Goal: Task Accomplishment & Management: Use online tool/utility

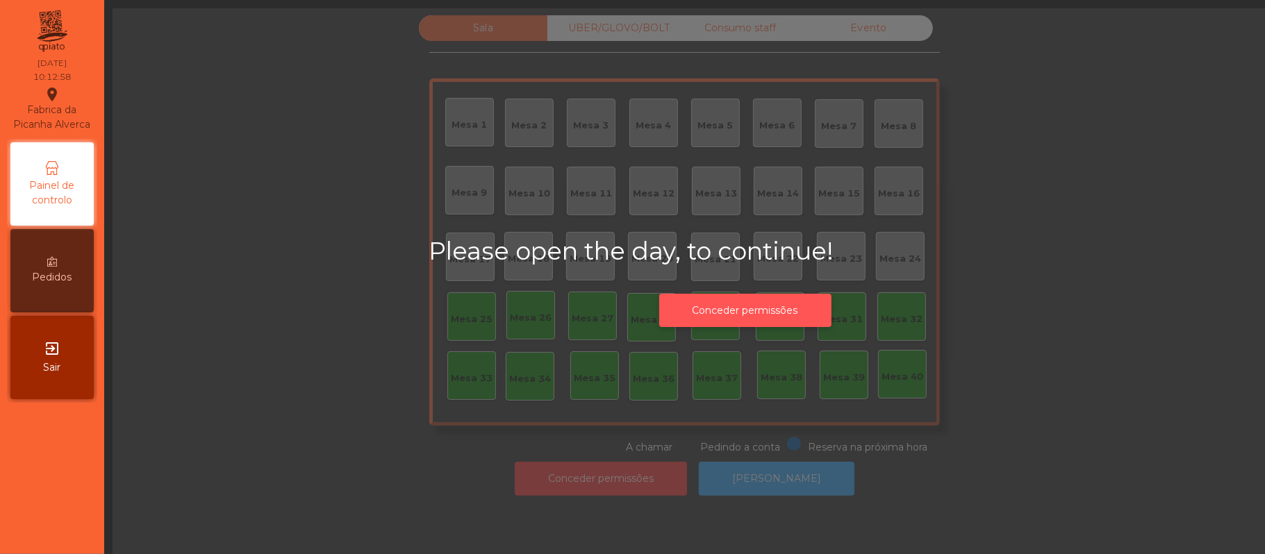
click at [735, 310] on button "Conceder permissões" at bounding box center [745, 311] width 172 height 34
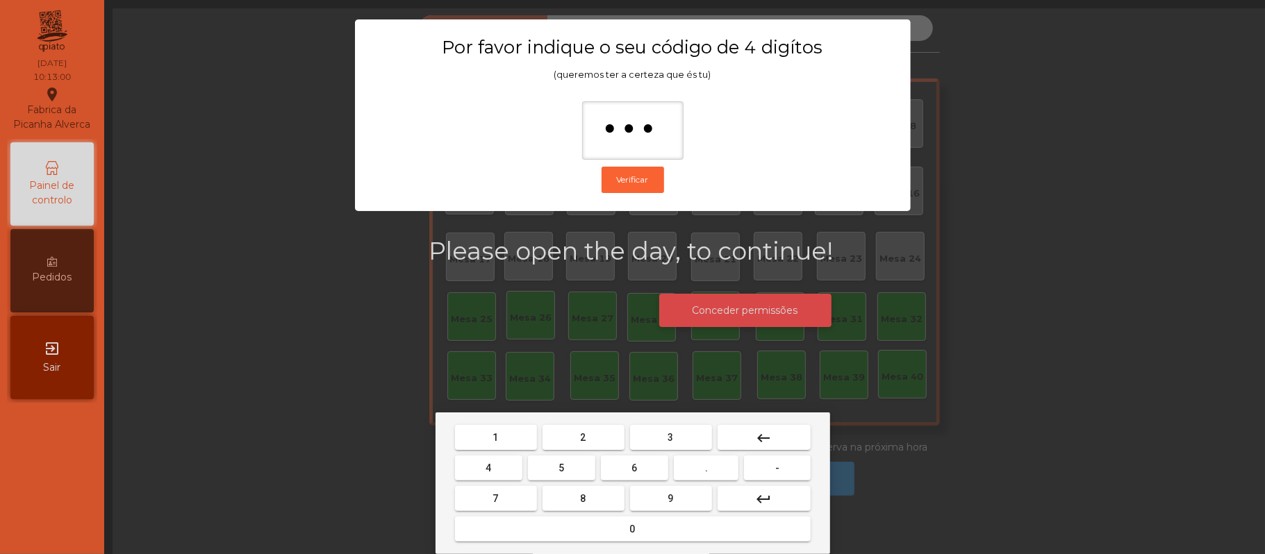
type input "****"
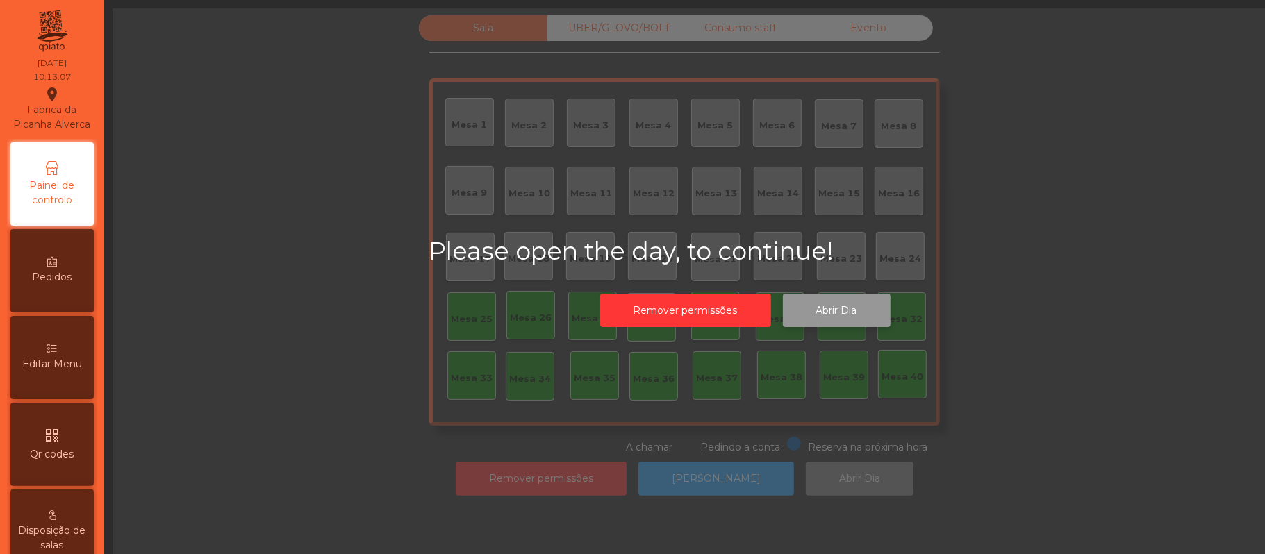
click at [851, 315] on button "Abrir Dia" at bounding box center [837, 311] width 108 height 34
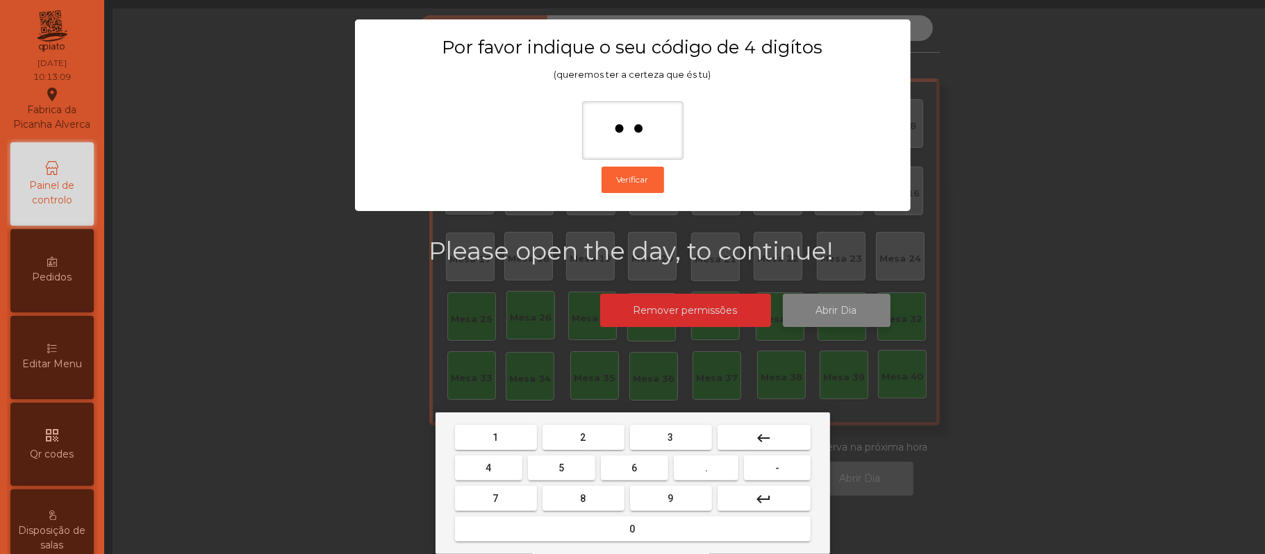
type input "***"
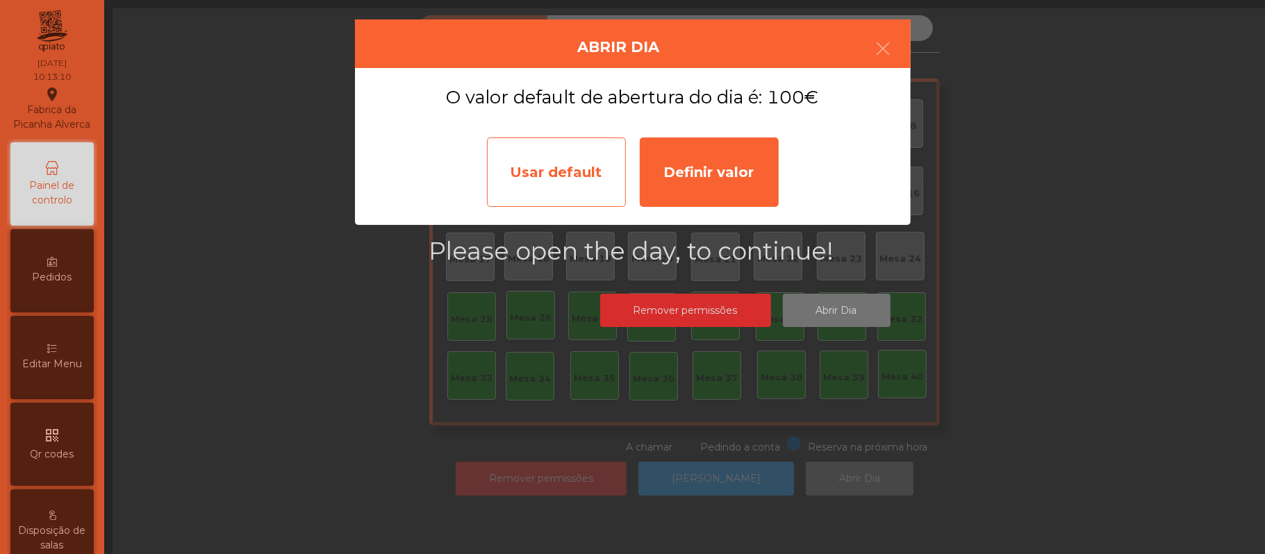
click at [538, 171] on div "Usar default" at bounding box center [556, 172] width 139 height 69
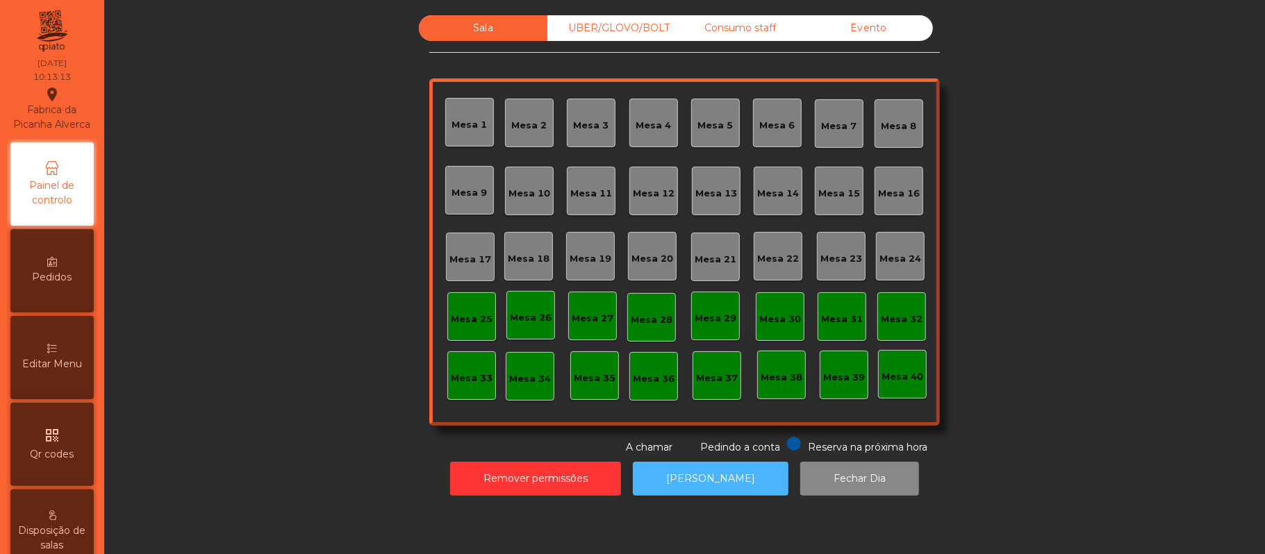
click at [692, 490] on button "[PERSON_NAME]" at bounding box center [711, 479] width 156 height 34
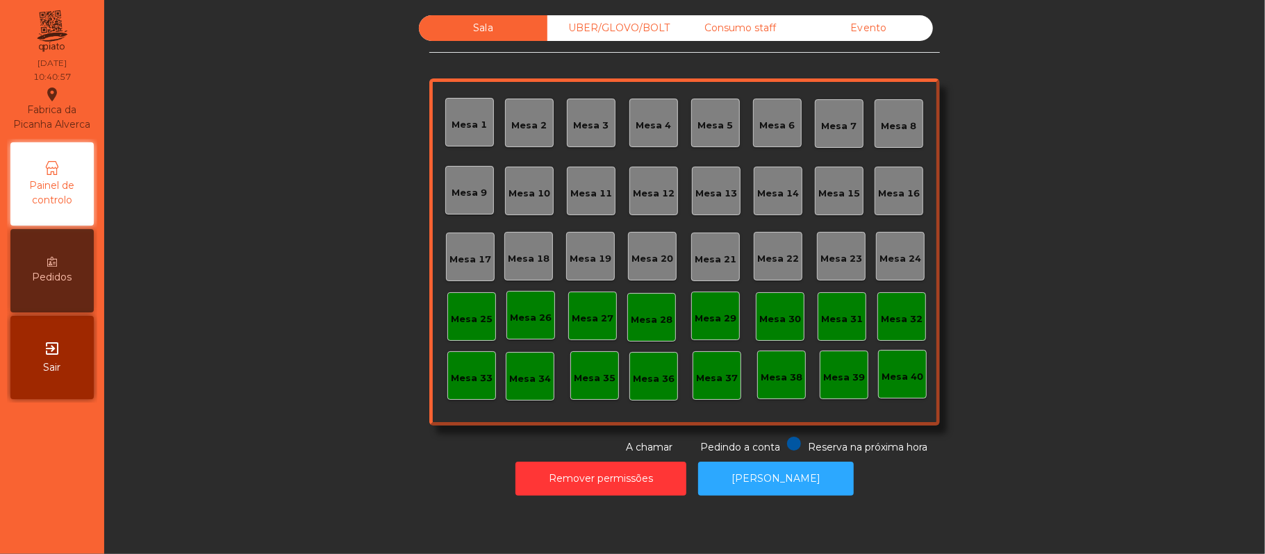
click at [724, 384] on div "Mesa 37" at bounding box center [717, 379] width 42 height 14
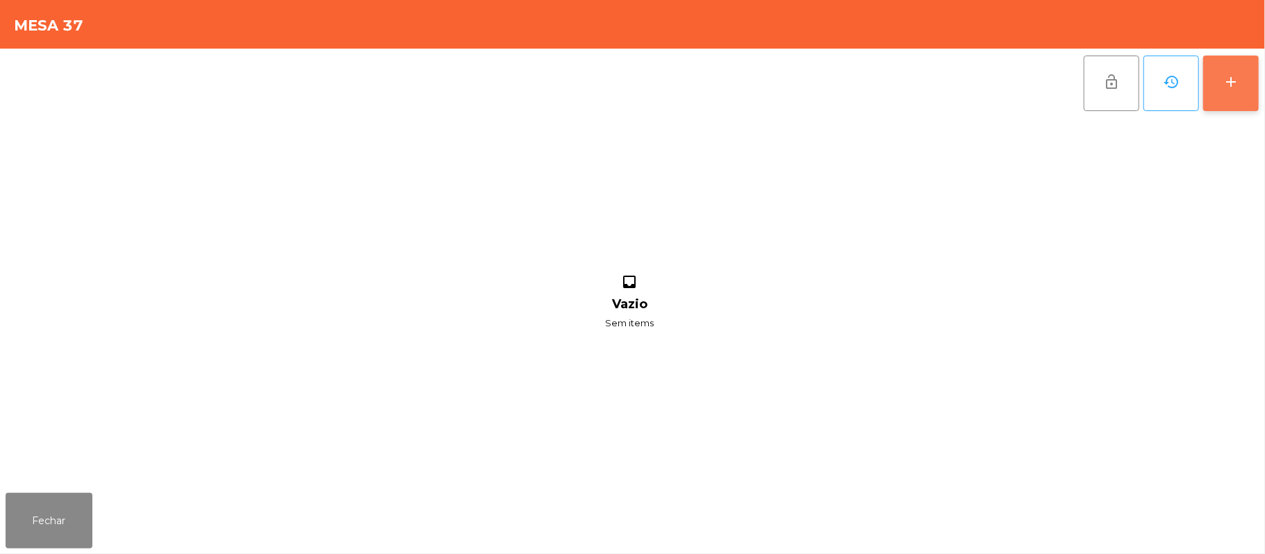
click at [1232, 76] on div "add" at bounding box center [1230, 82] width 17 height 17
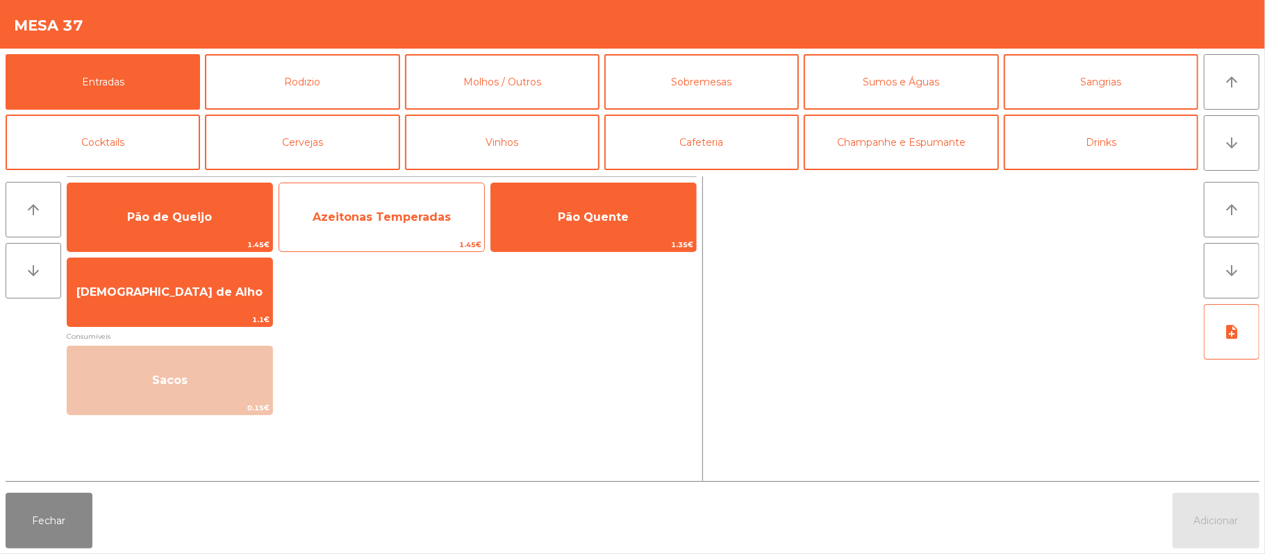
click at [390, 226] on span "Azeitonas Temperadas" at bounding box center [381, 218] width 205 height 38
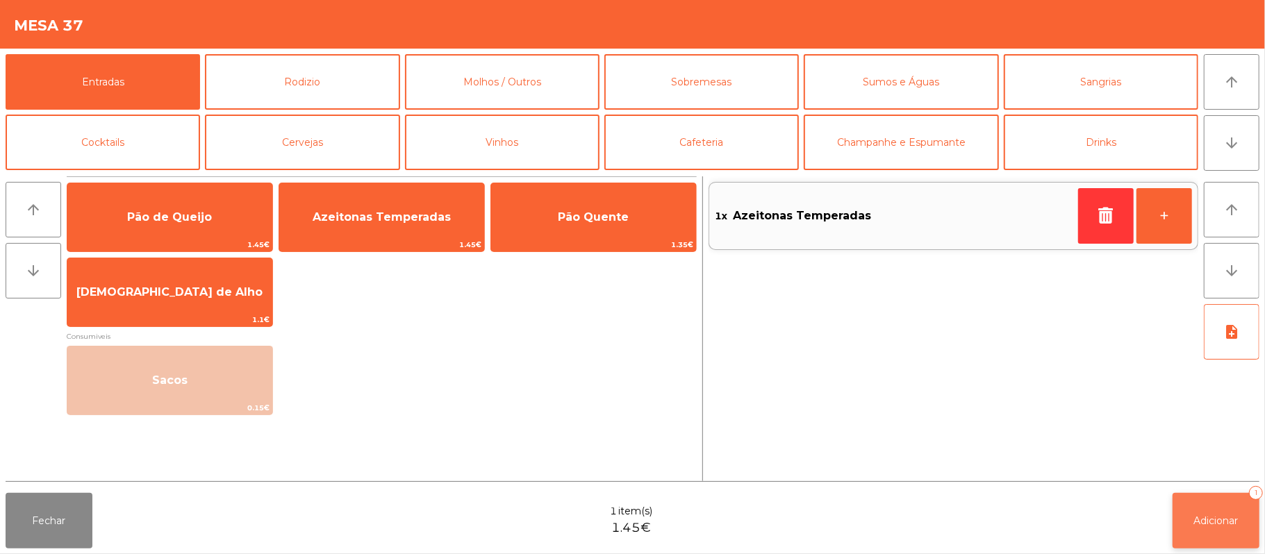
click at [1186, 545] on button "Adicionar 1" at bounding box center [1215, 521] width 87 height 56
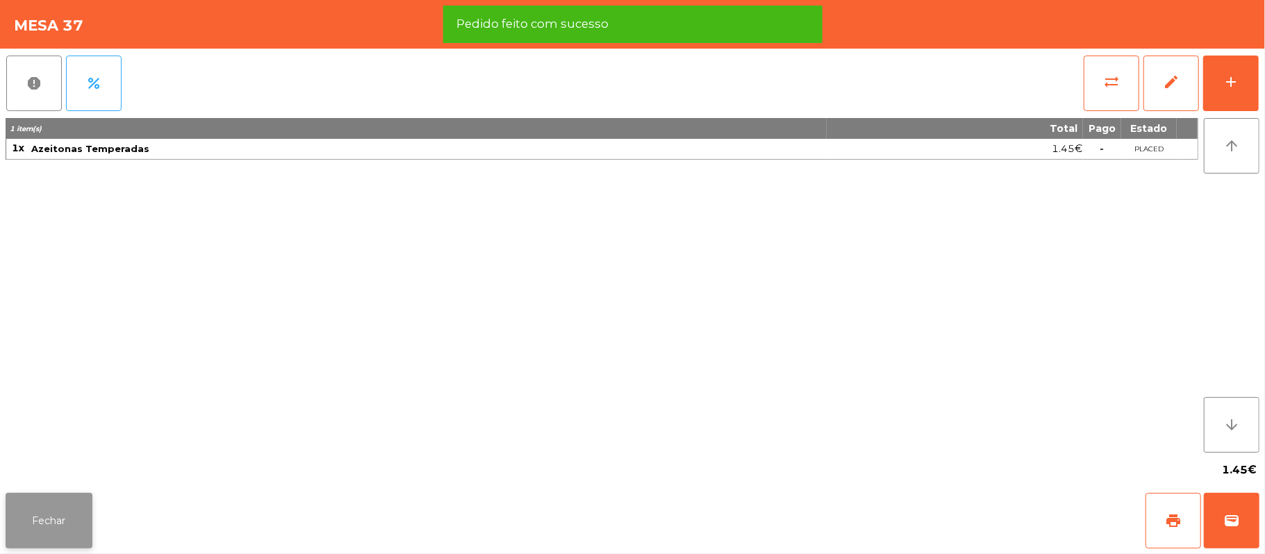
click at [33, 542] on button "Fechar" at bounding box center [49, 521] width 87 height 56
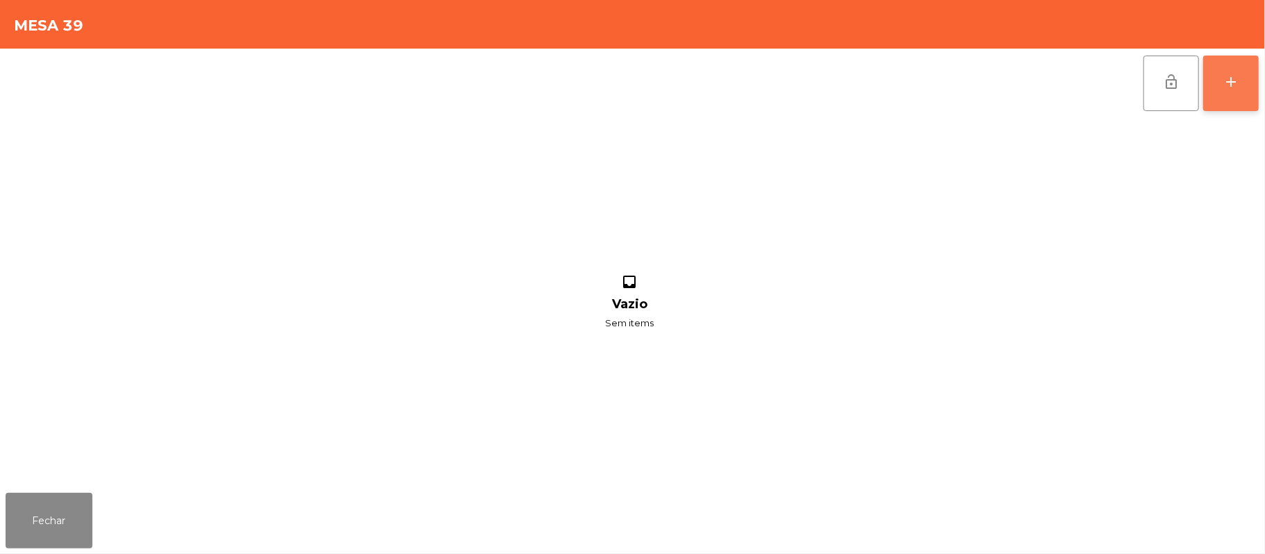
click at [1231, 67] on button "add" at bounding box center [1231, 84] width 56 height 56
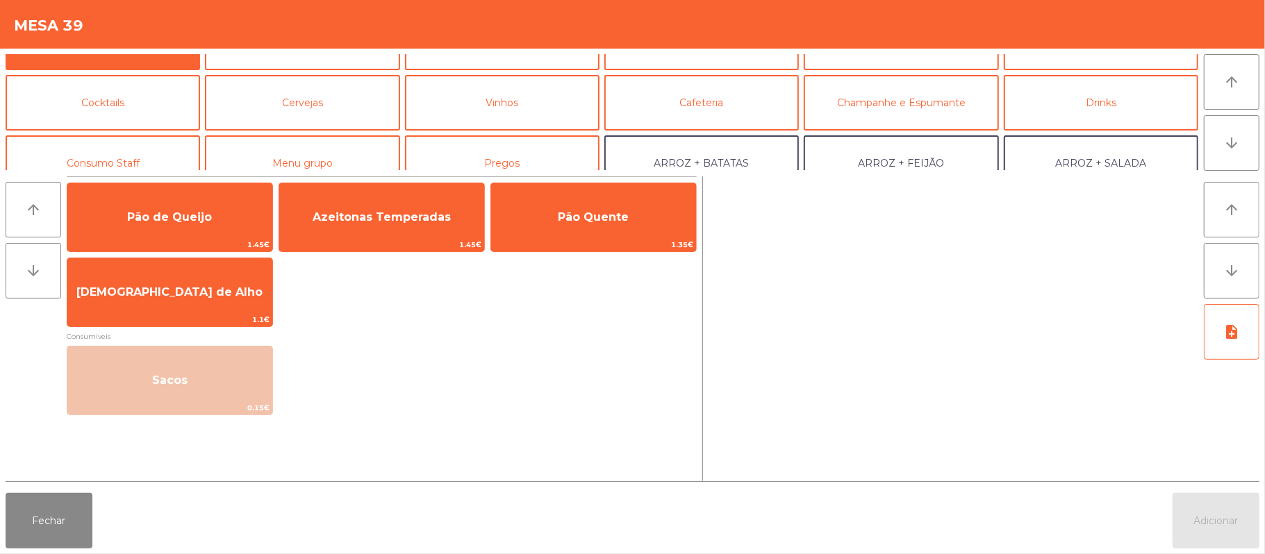
scroll to position [53, 0]
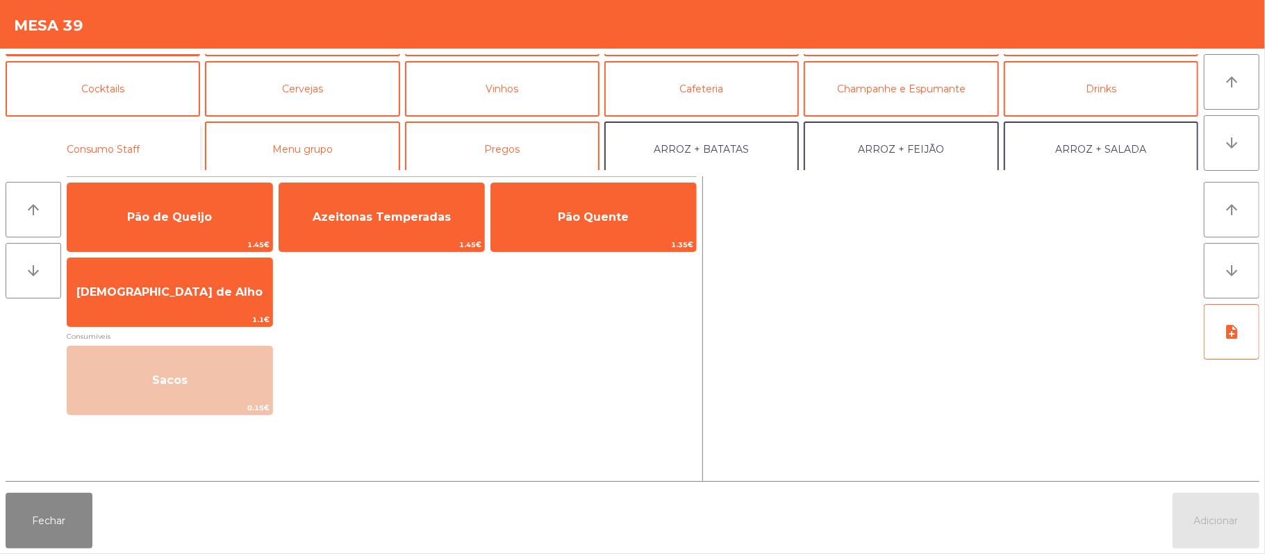
click at [114, 156] on button "Consumo Staff" at bounding box center [103, 150] width 194 height 56
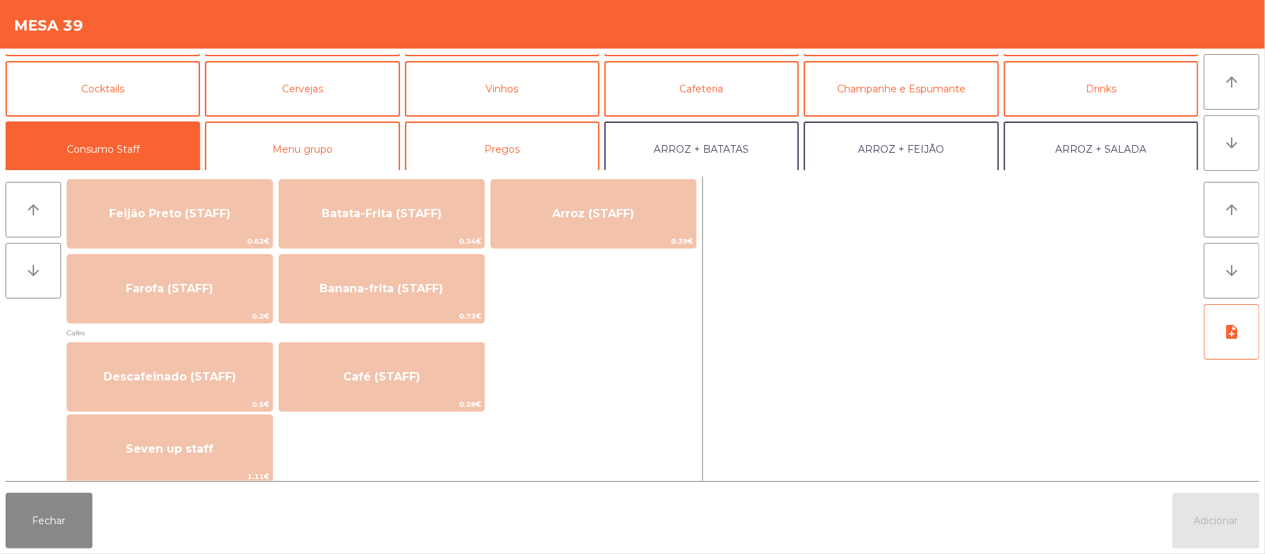
scroll to position [681, 0]
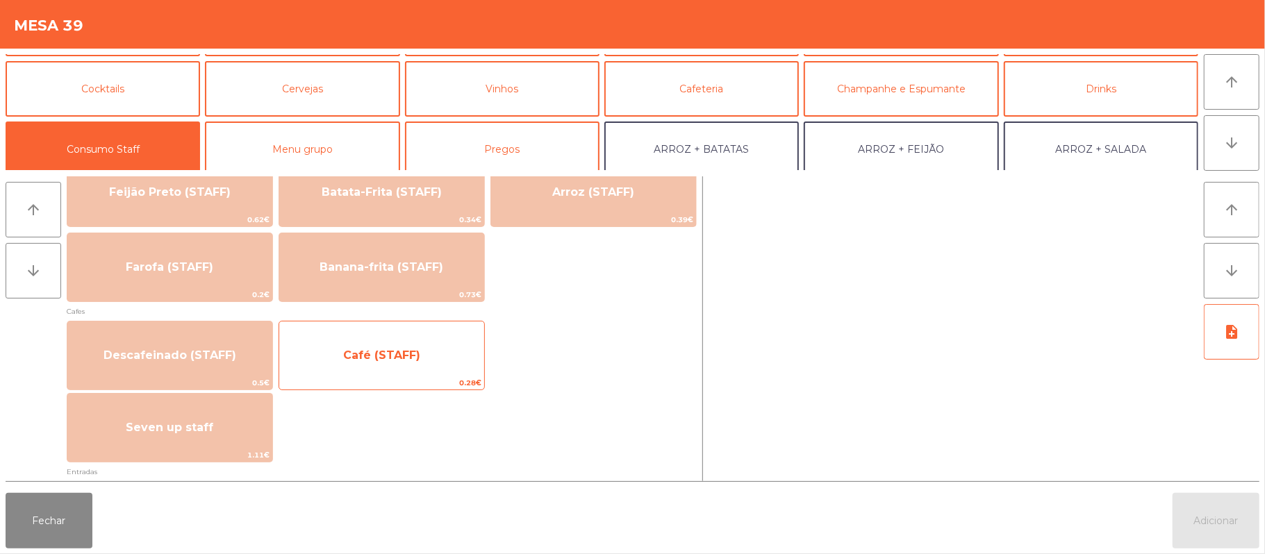
click at [421, 359] on span "Café (STAFF)" at bounding box center [381, 356] width 205 height 38
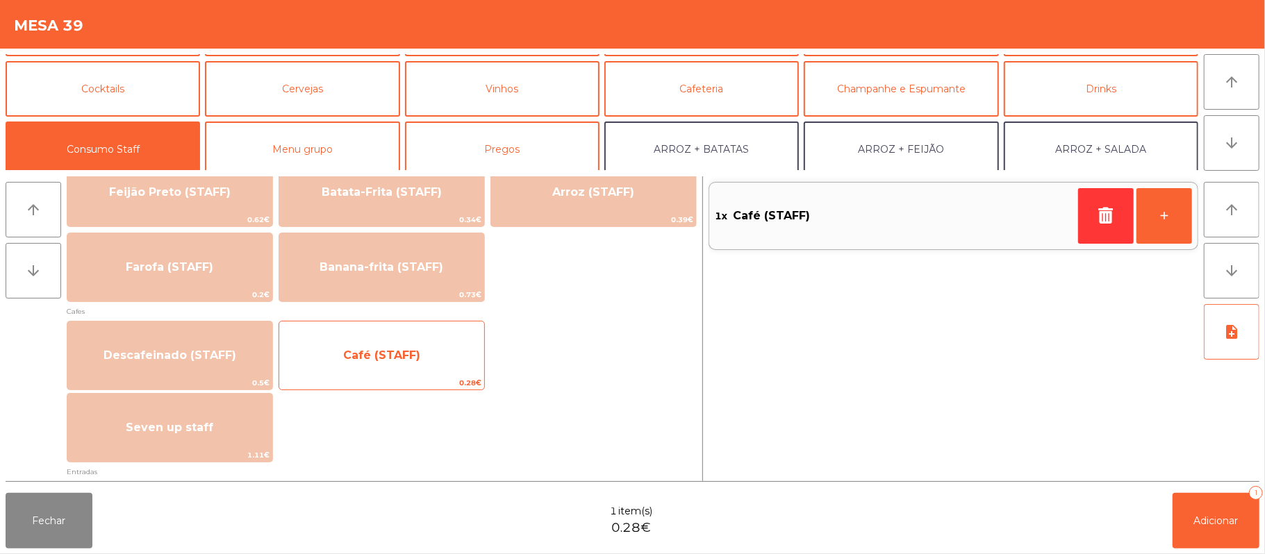
click at [417, 369] on span "Café (STAFF)" at bounding box center [381, 356] width 205 height 38
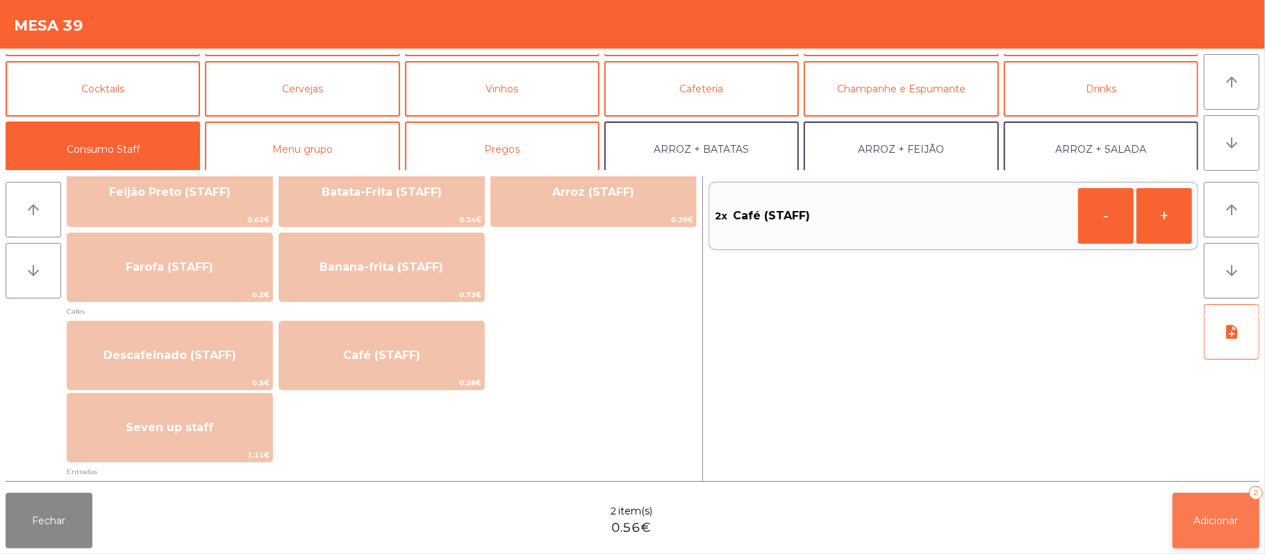
click at [1203, 520] on span "Adicionar" at bounding box center [1216, 521] width 44 height 13
